Goal: Check status: Check status

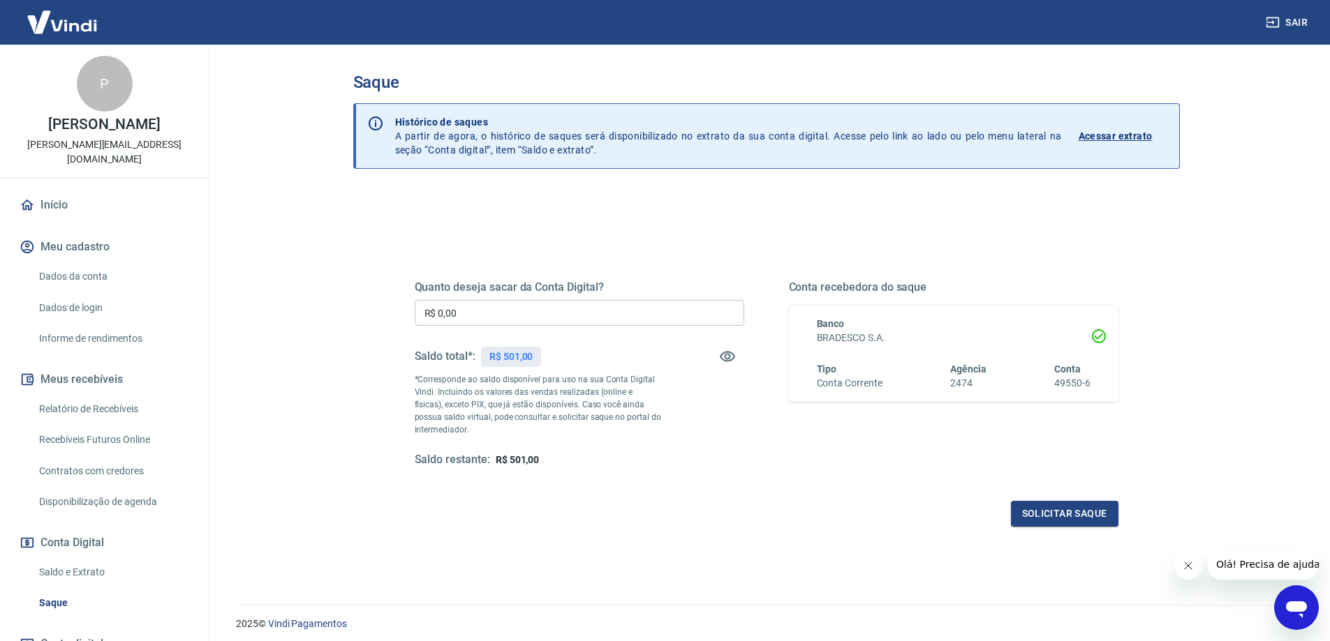
click at [117, 395] on link "Relatório de Recebíveis" at bounding box center [113, 409] width 158 height 29
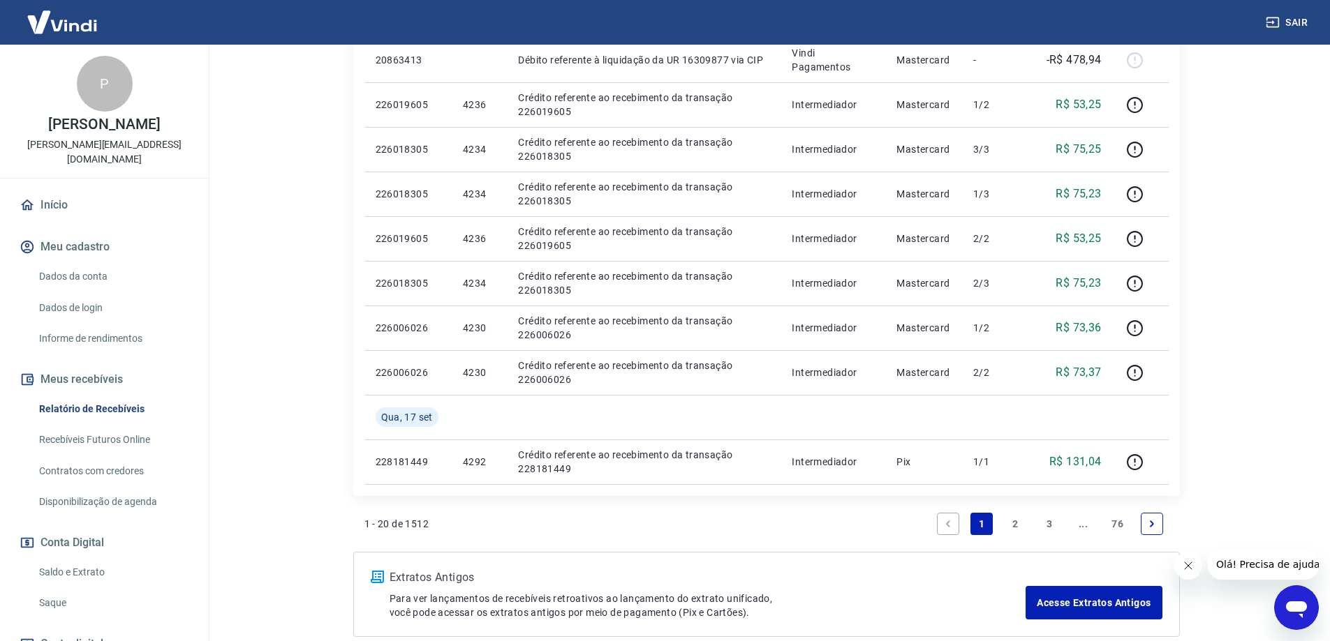
scroll to position [1059, 0]
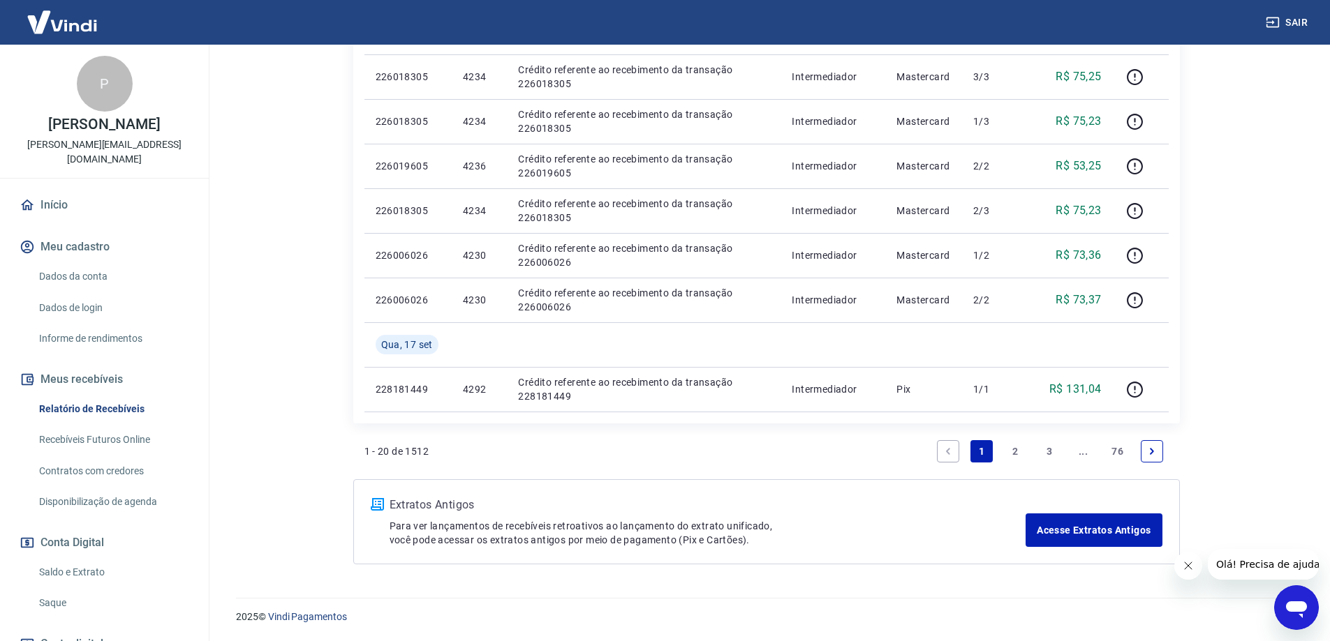
click at [1008, 447] on link "2" at bounding box center [1015, 451] width 22 height 22
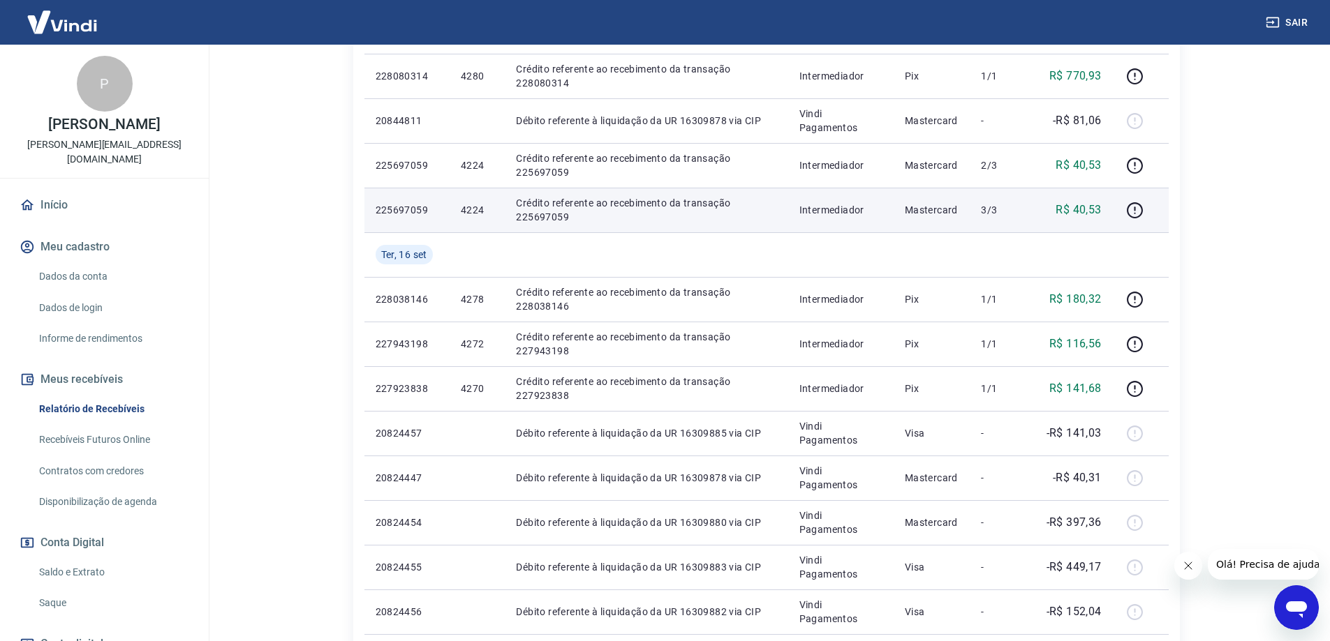
scroll to position [925, 0]
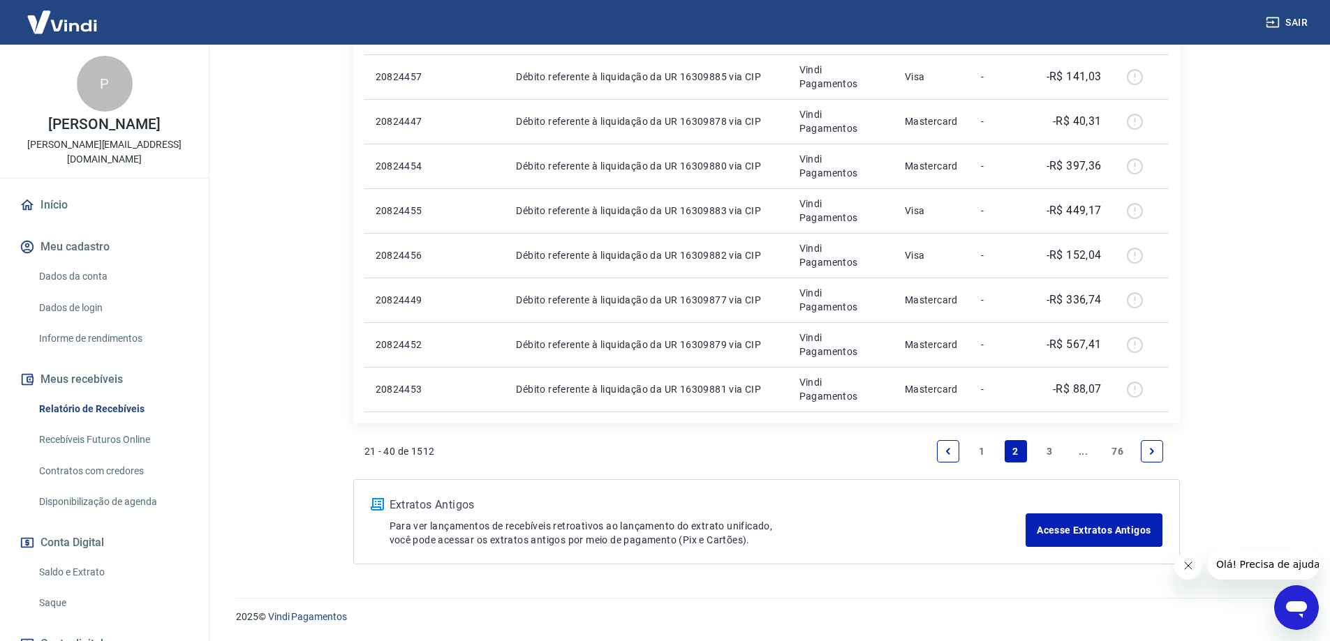
click at [1048, 449] on link "3" at bounding box center [1049, 451] width 22 height 22
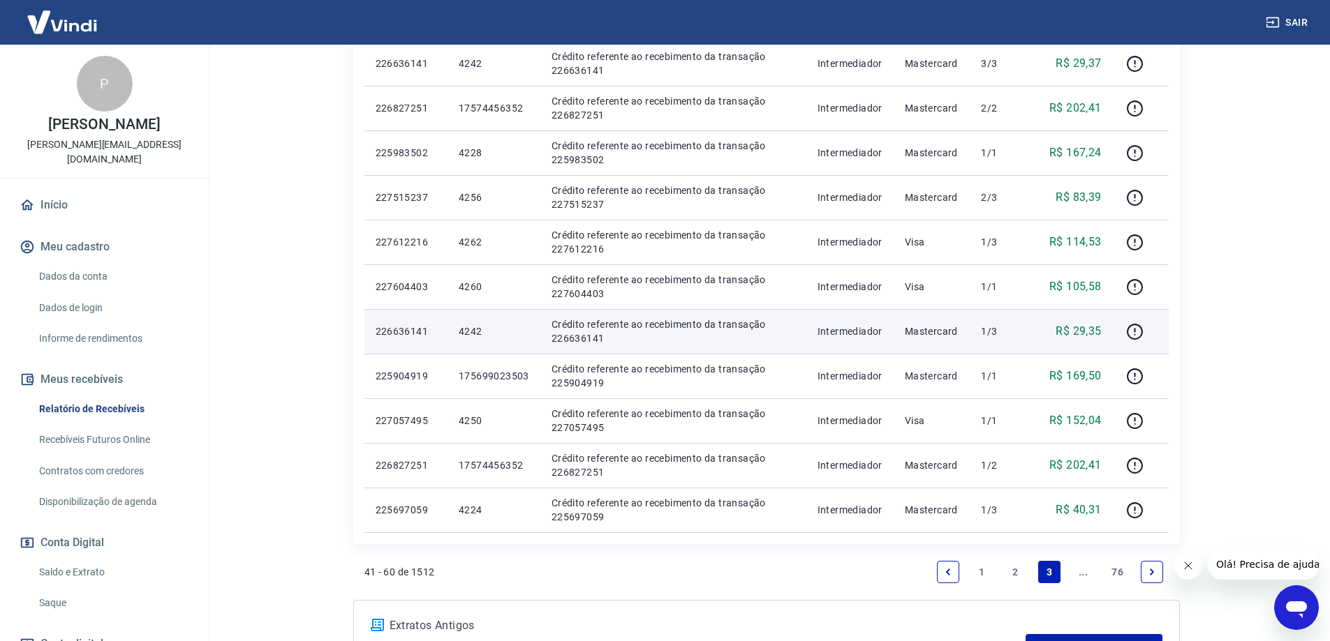
scroll to position [768, 0]
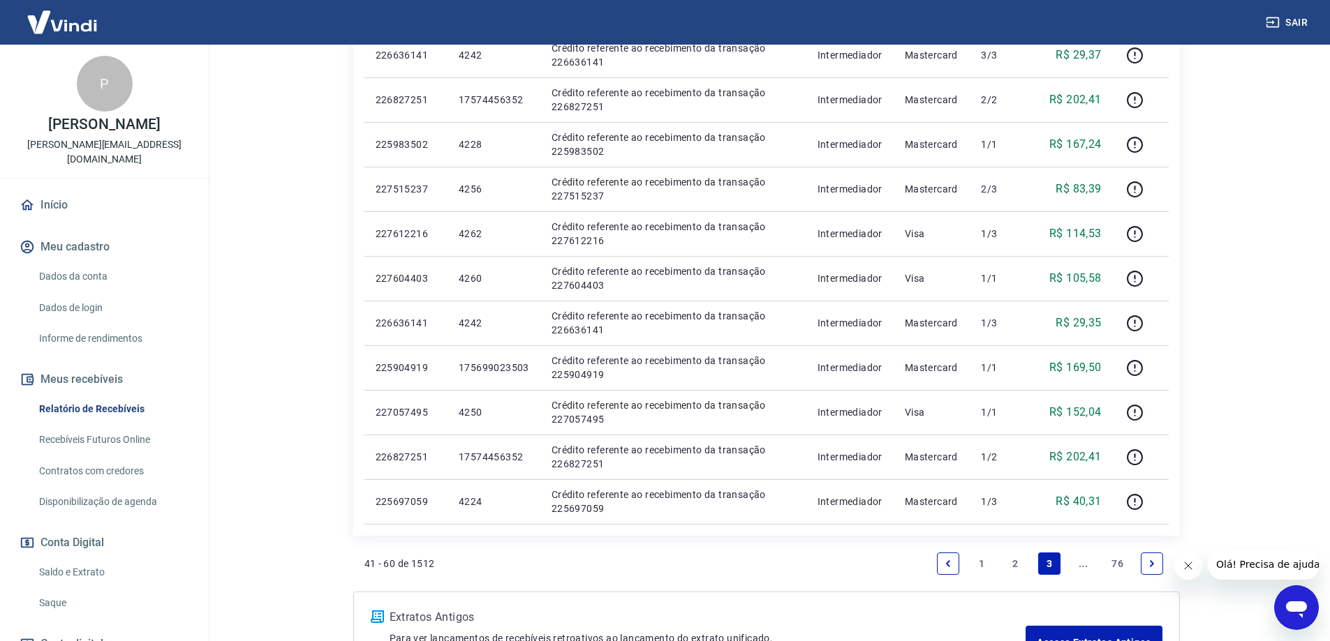
click at [1151, 563] on icon "Next page" at bounding box center [1152, 564] width 4 height 6
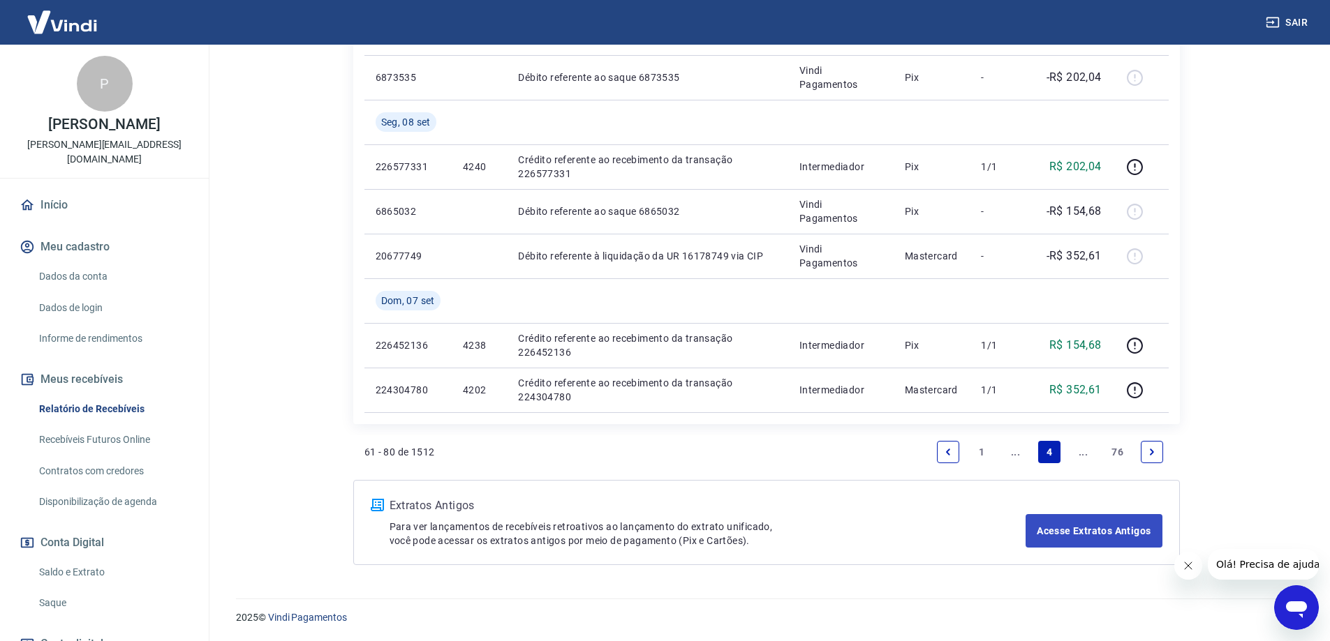
scroll to position [1148, 0]
click at [944, 457] on link "Previous page" at bounding box center [948, 451] width 22 height 22
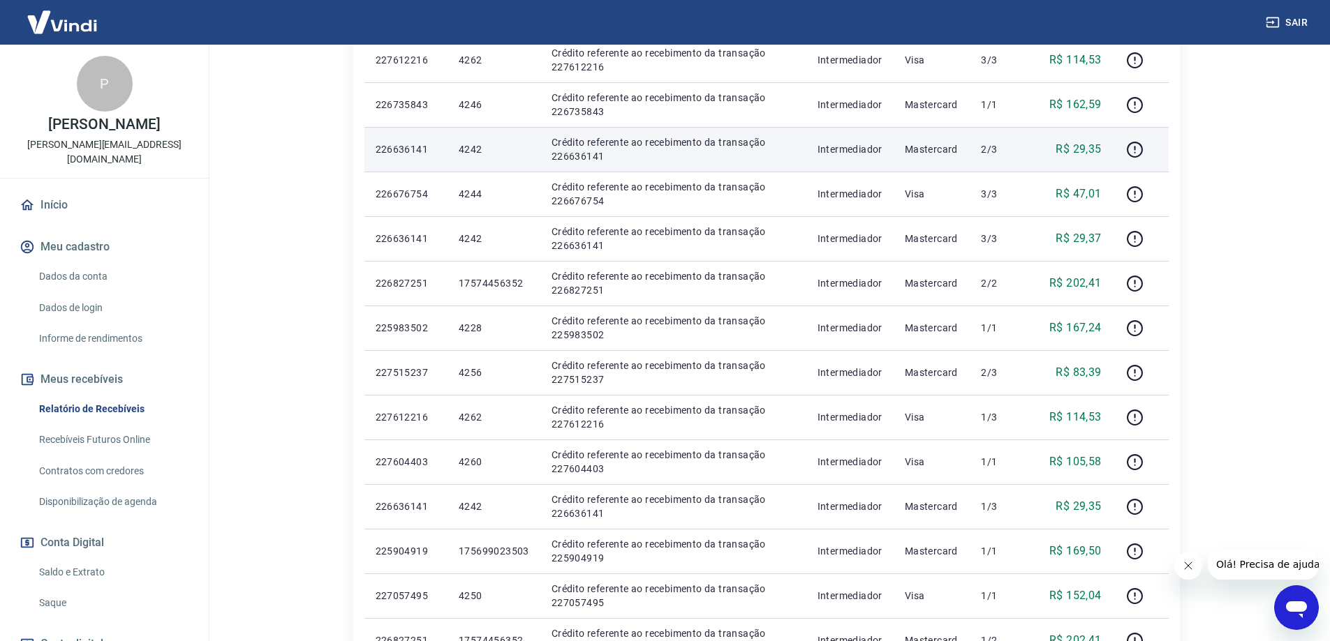
scroll to position [880, 0]
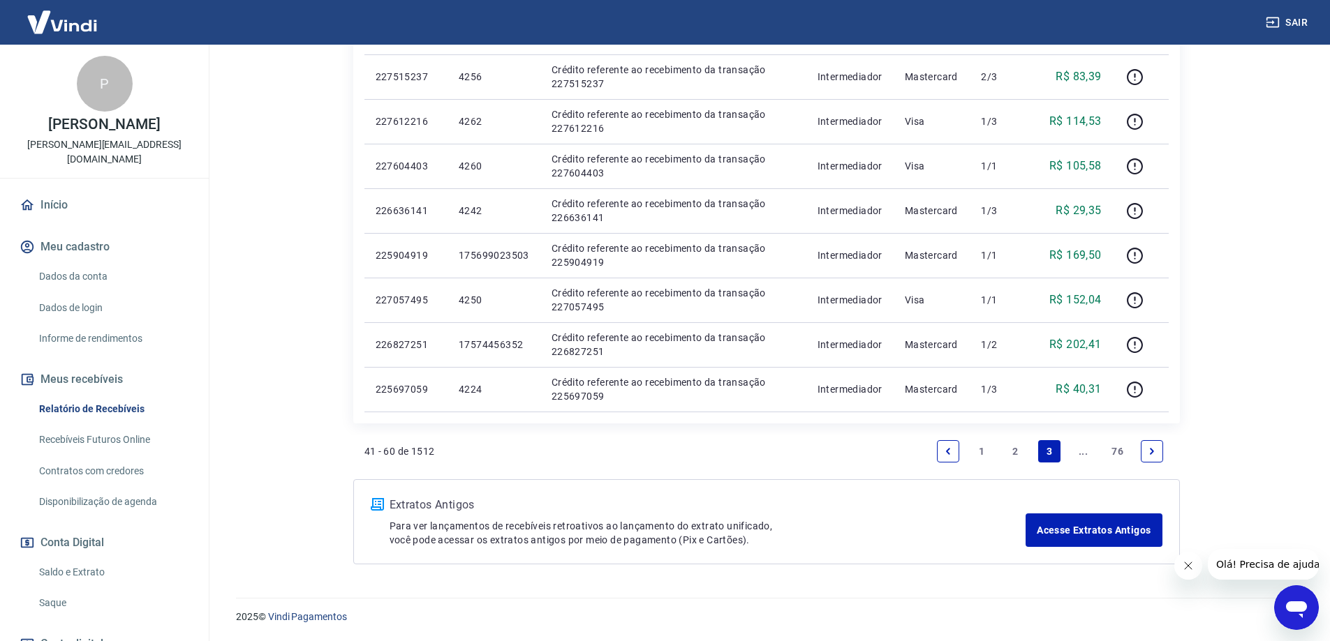
click at [1153, 447] on icon "Next page" at bounding box center [1152, 452] width 10 height 10
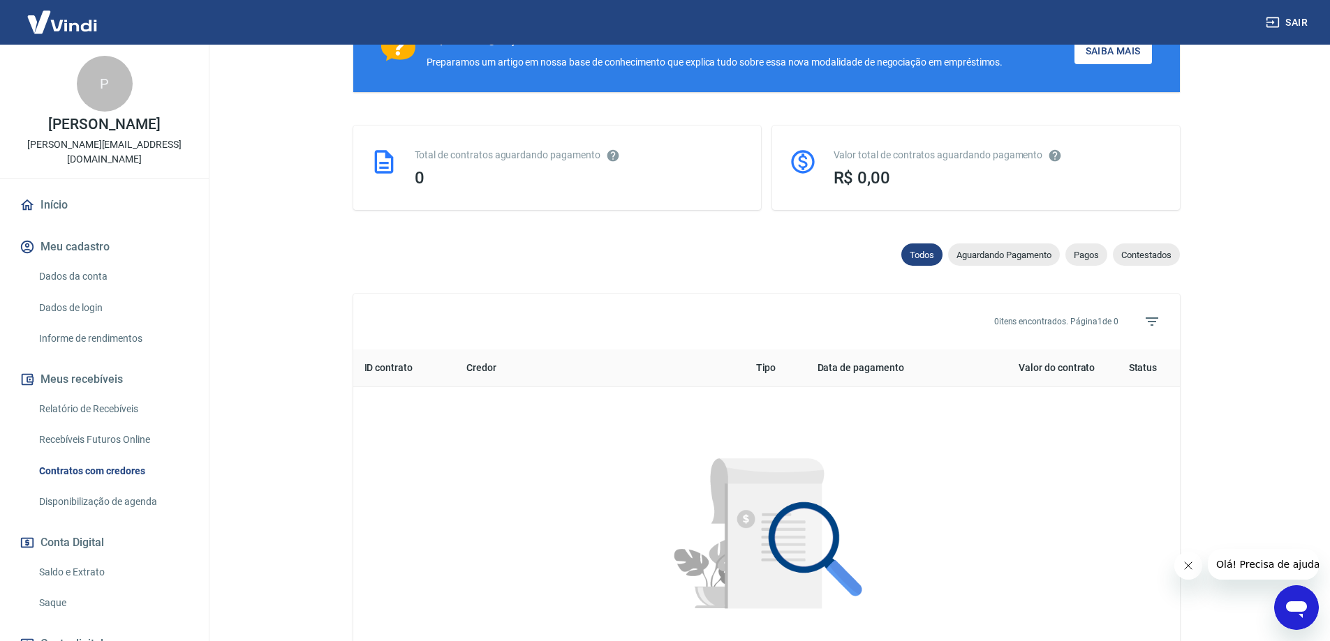
scroll to position [234, 0]
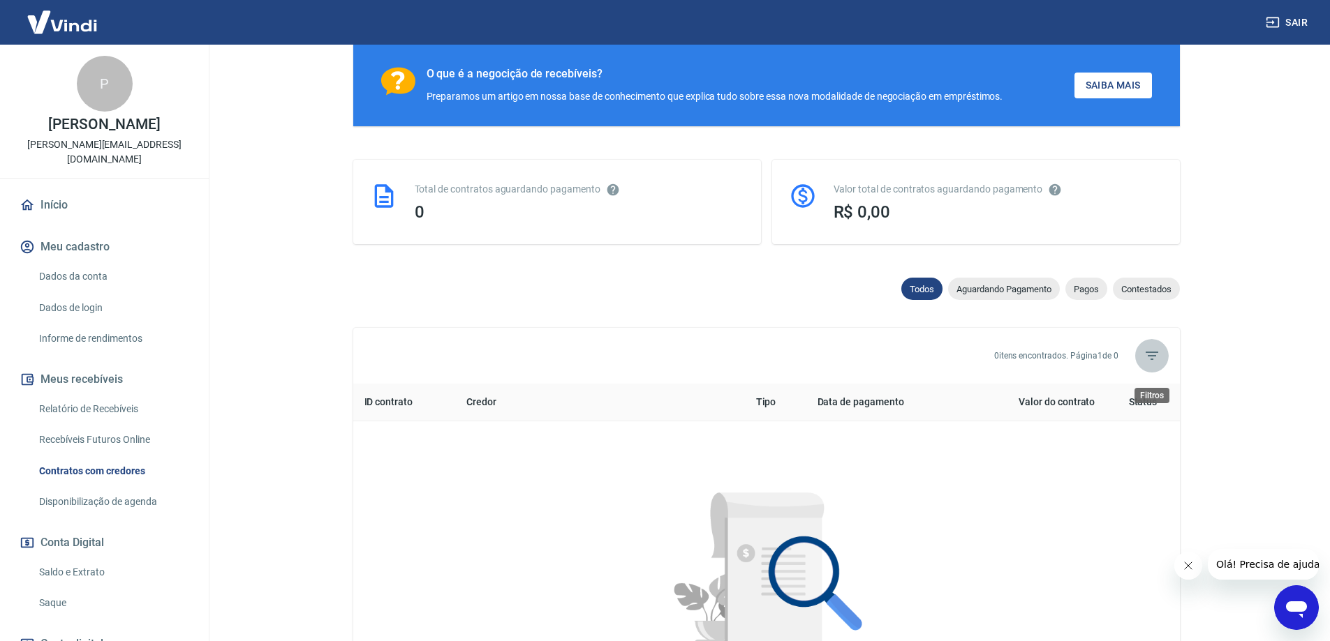
click at [1159, 371] on span "Filtros" at bounding box center [1152, 356] width 34 height 34
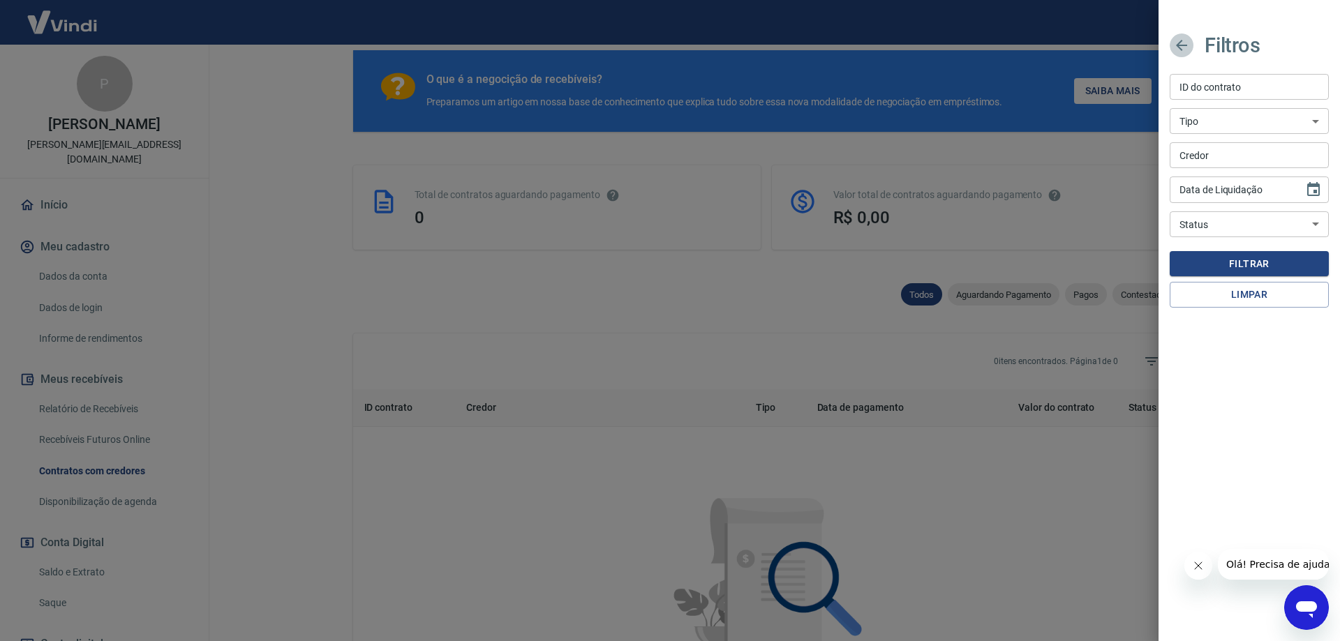
click at [1179, 52] on icon "button" at bounding box center [1181, 45] width 17 height 17
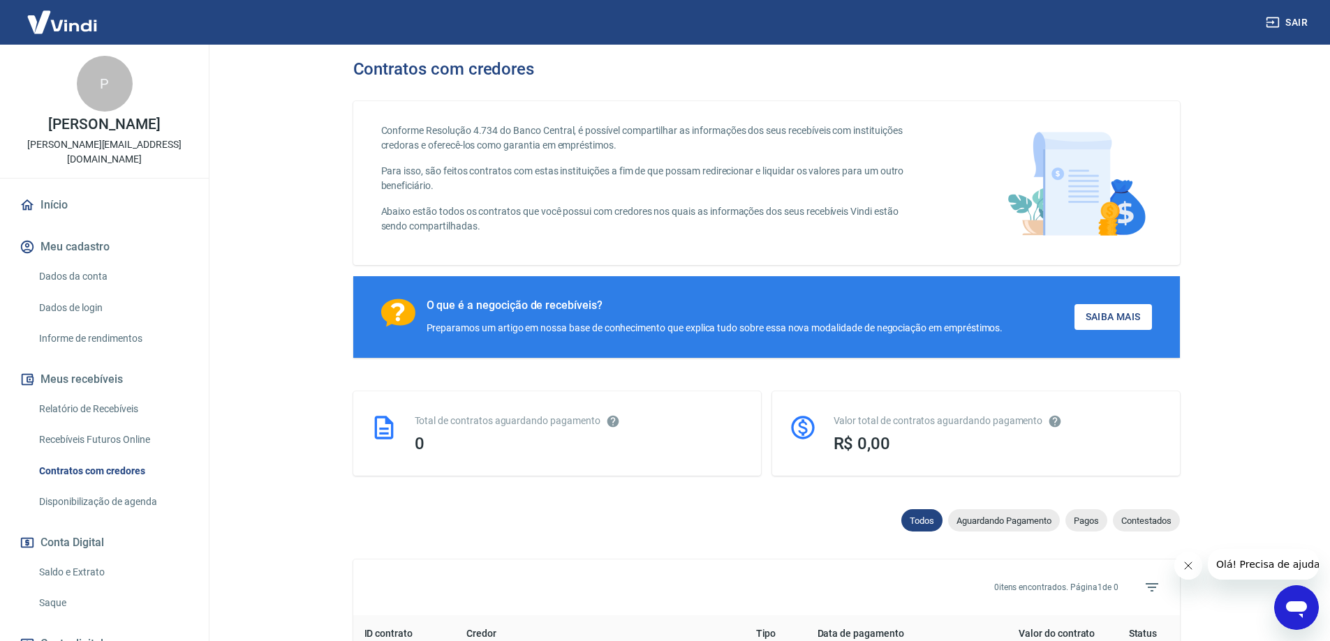
scroll to position [0, 0]
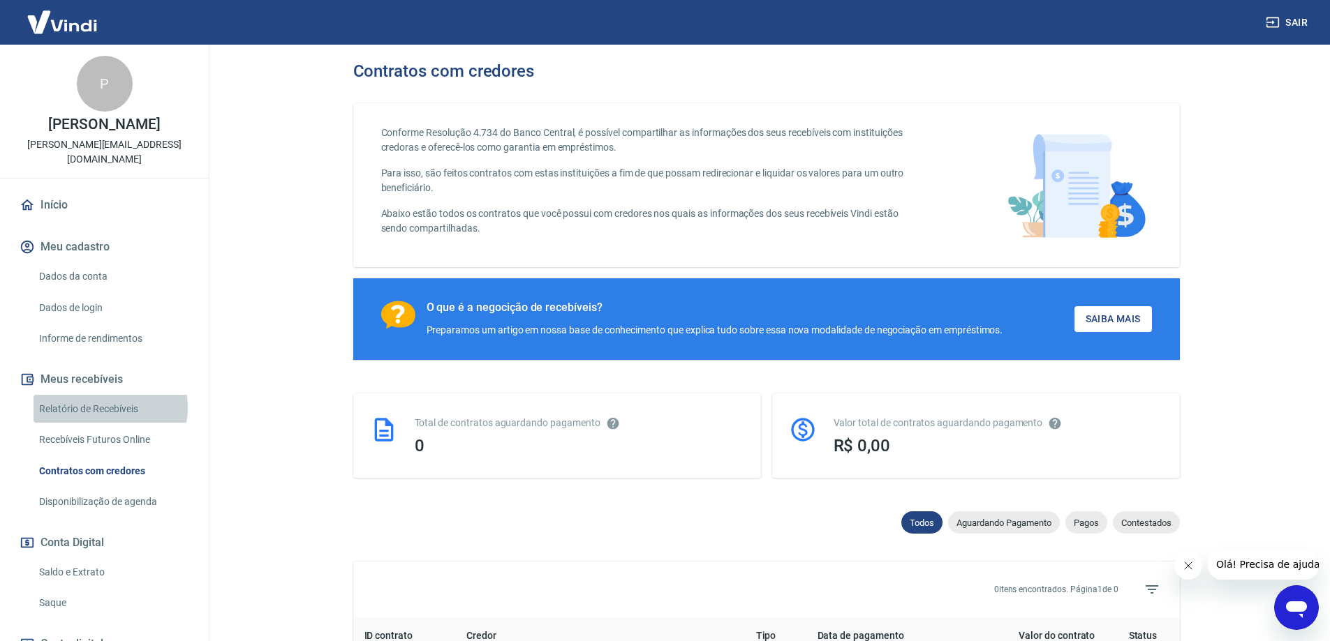
click at [110, 395] on link "Relatório de Recebíveis" at bounding box center [113, 409] width 158 height 29
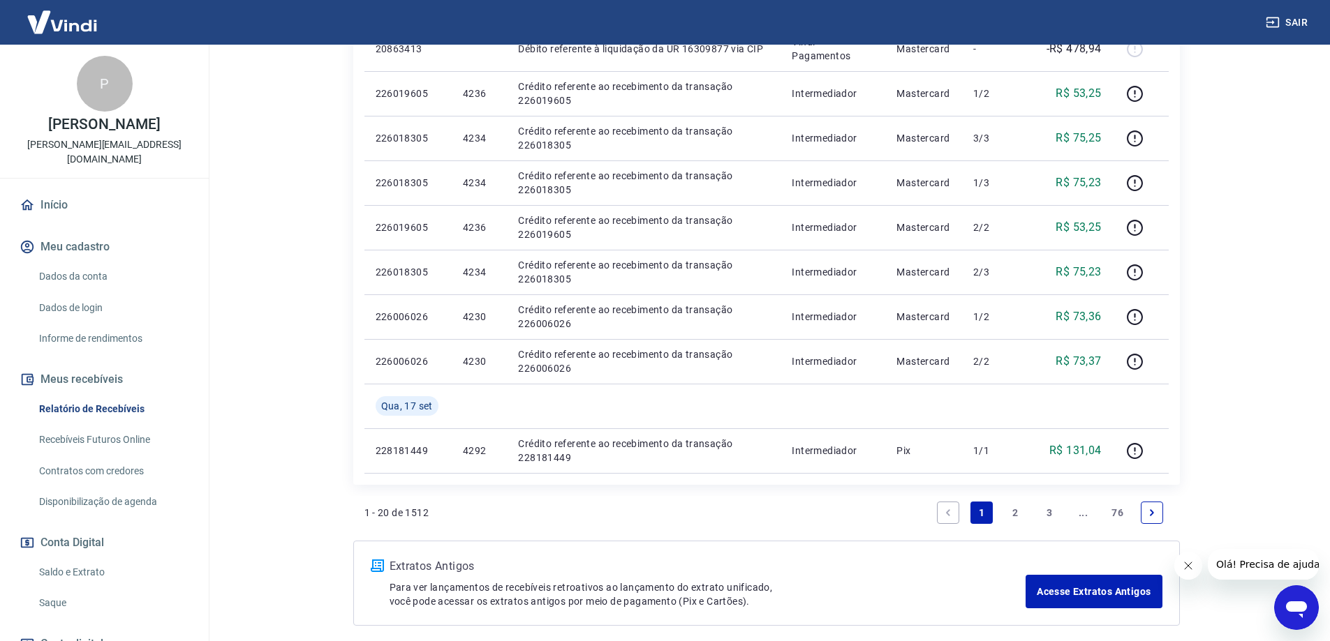
scroll to position [1059, 0]
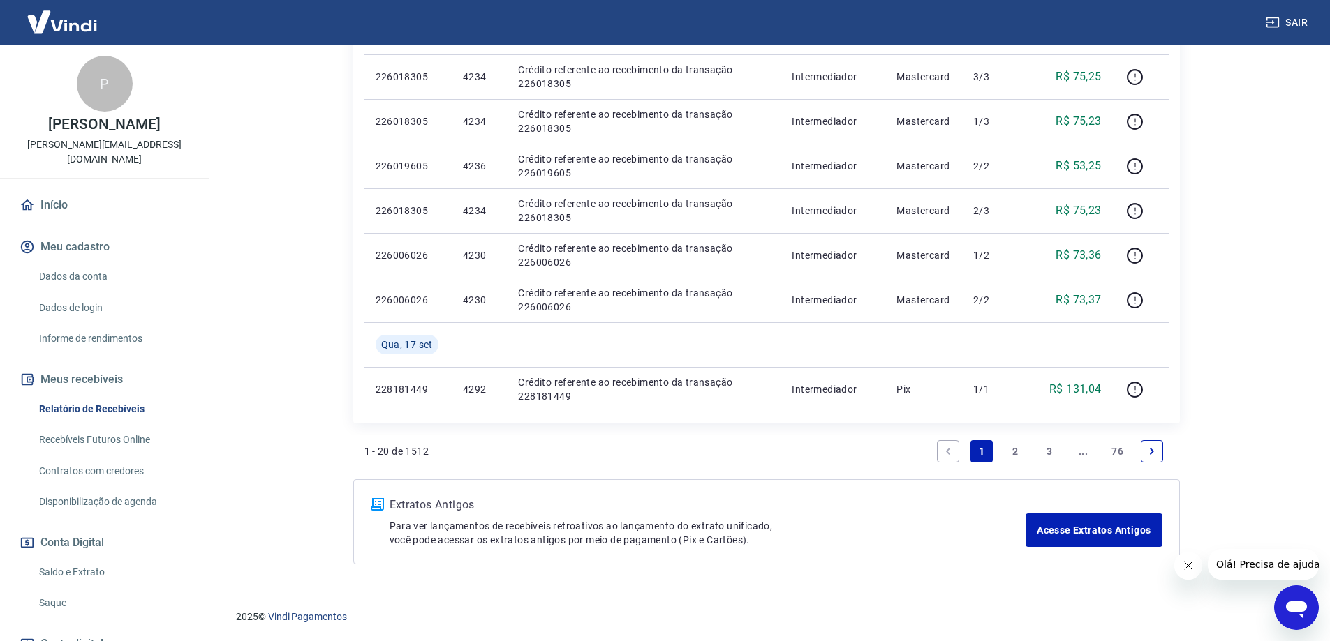
click at [1051, 450] on link "3" at bounding box center [1049, 451] width 22 height 22
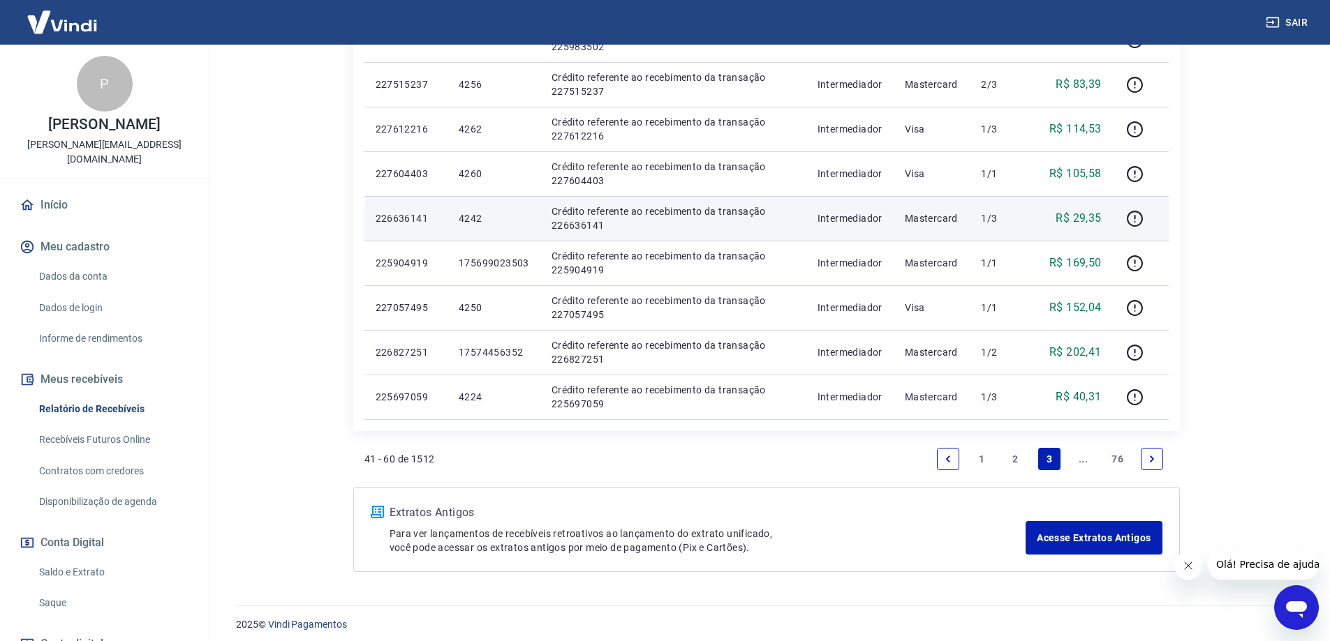
scroll to position [880, 0]
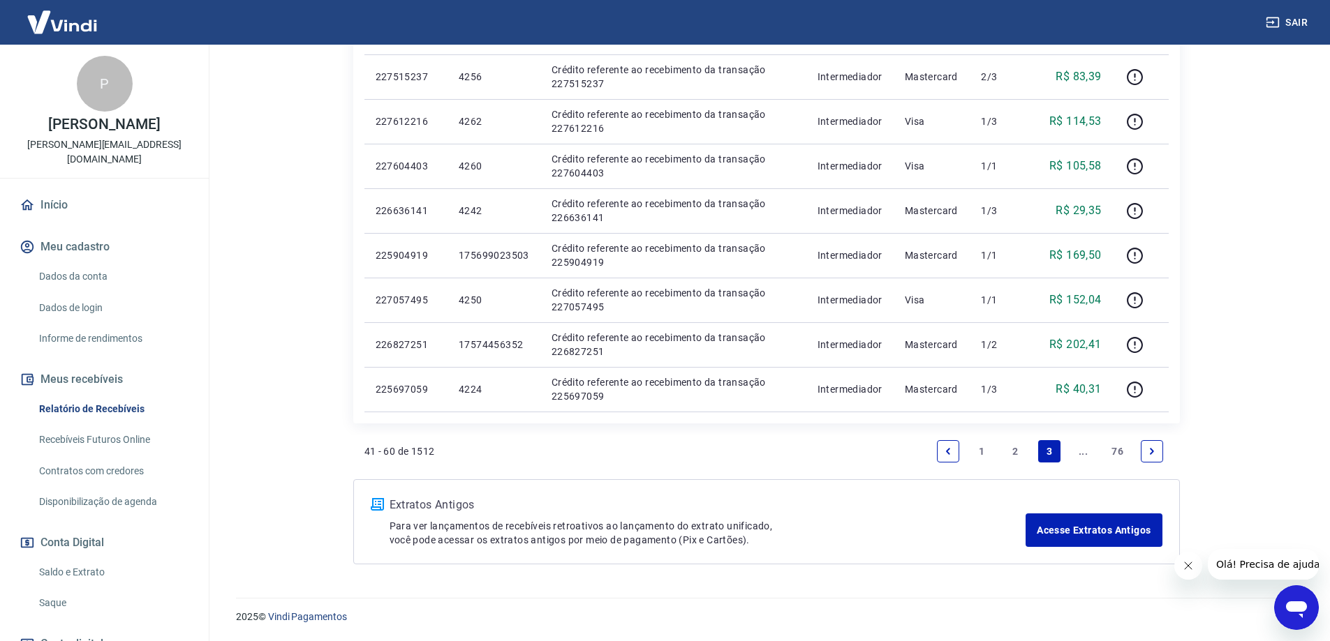
click at [1148, 449] on icon "Next page" at bounding box center [1152, 452] width 10 height 10
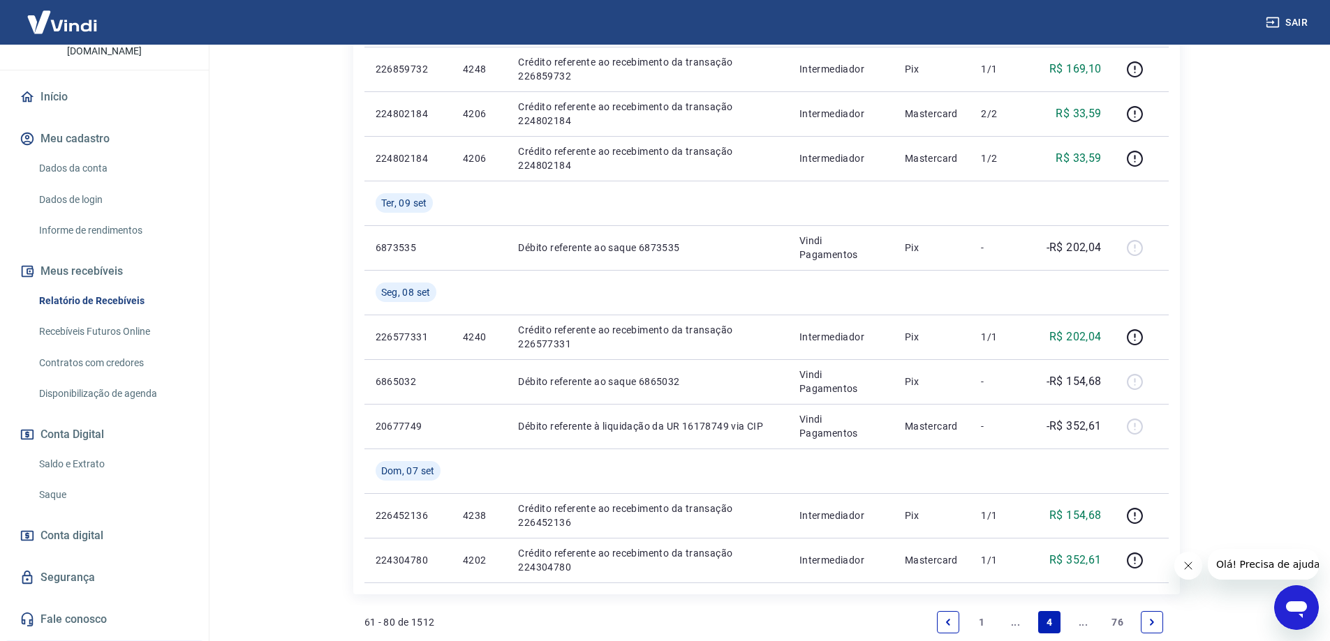
scroll to position [140, 0]
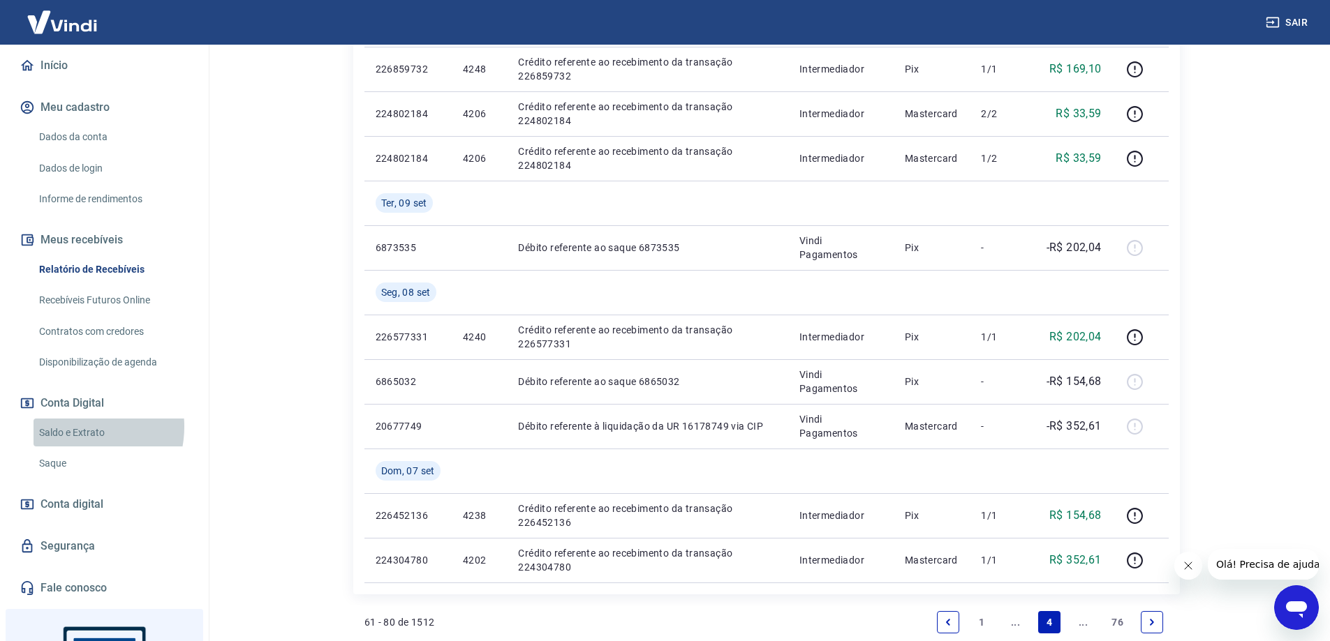
click at [70, 419] on link "Saldo e Extrato" at bounding box center [113, 433] width 158 height 29
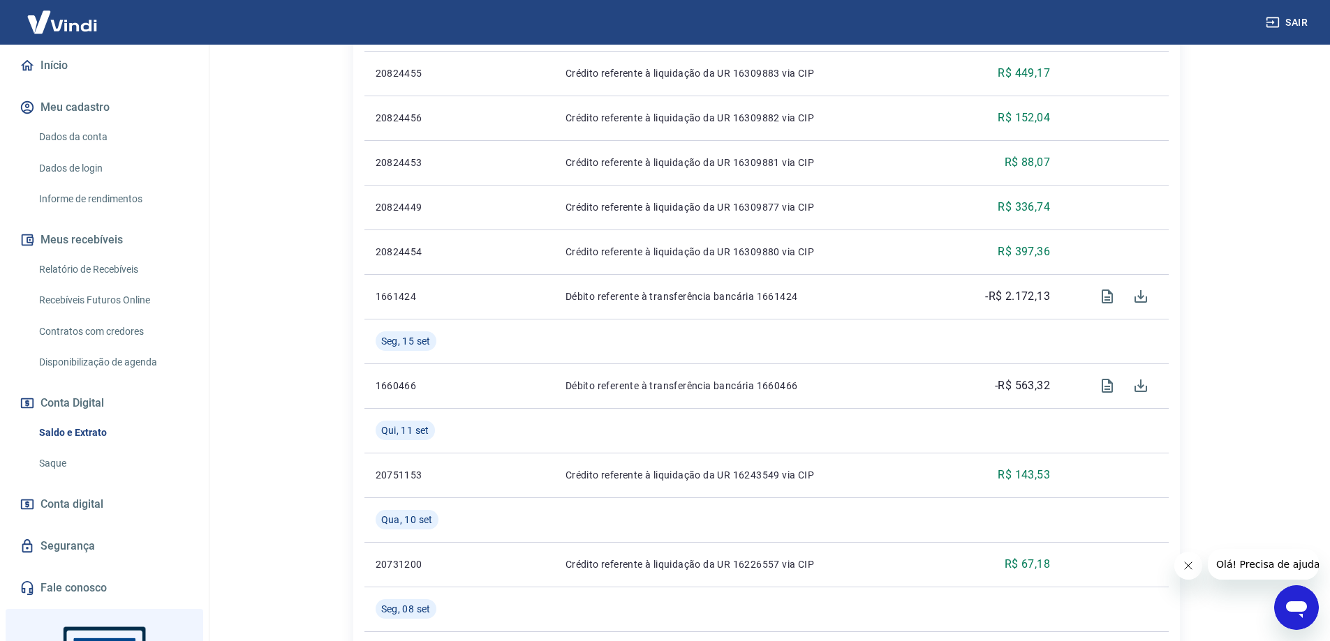
scroll to position [838, 0]
